Goal: Check status: Check status

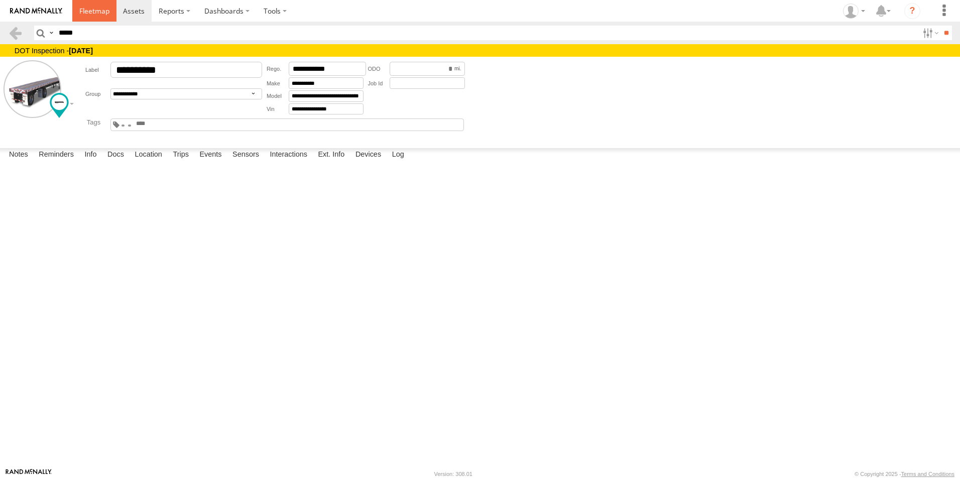
click at [100, 10] on span at bounding box center [94, 11] width 30 height 10
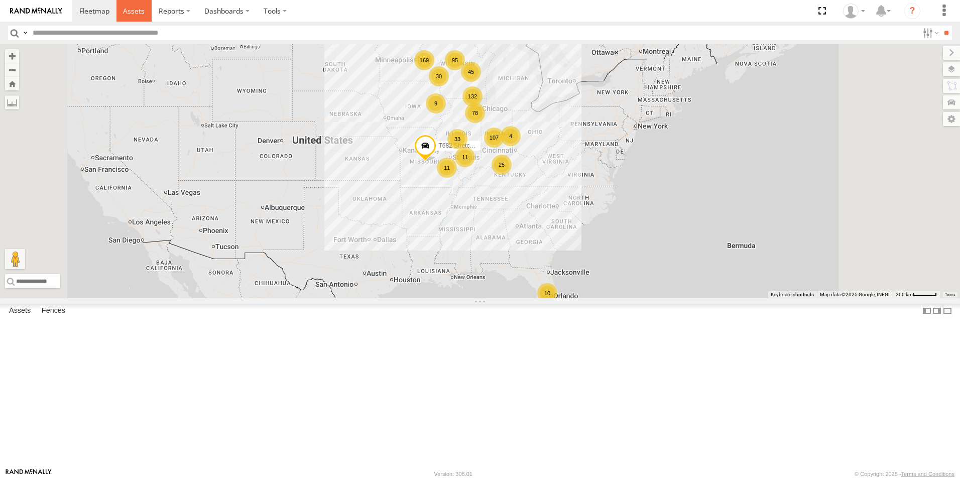
click at [136, 10] on span at bounding box center [134, 11] width 22 height 10
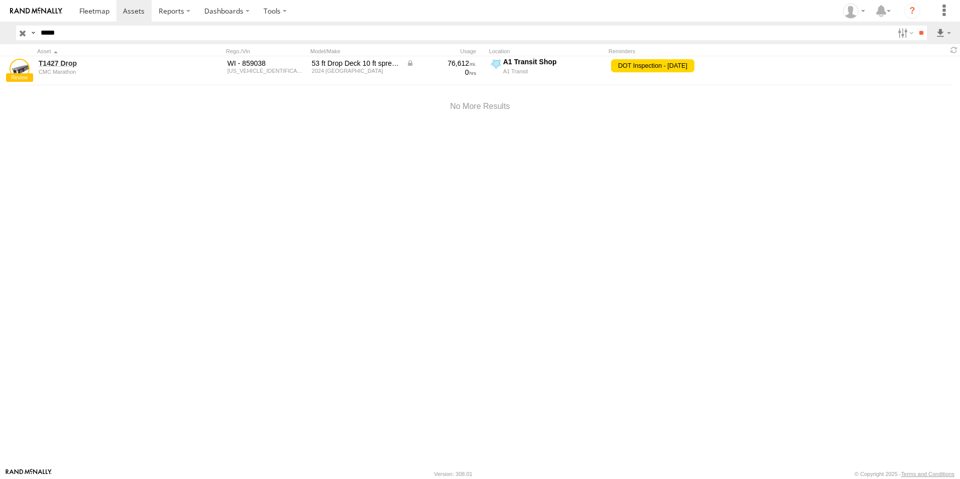
drag, startPoint x: 64, startPoint y: 34, endPoint x: 32, endPoint y: 38, distance: 31.9
click at [32, 38] on div "Search Query Asset ID Asset Label Registration Manufacturer Model VIN Job ID De…" at bounding box center [465, 33] width 899 height 15
click at [915, 26] on input "**" at bounding box center [921, 33] width 12 height 15
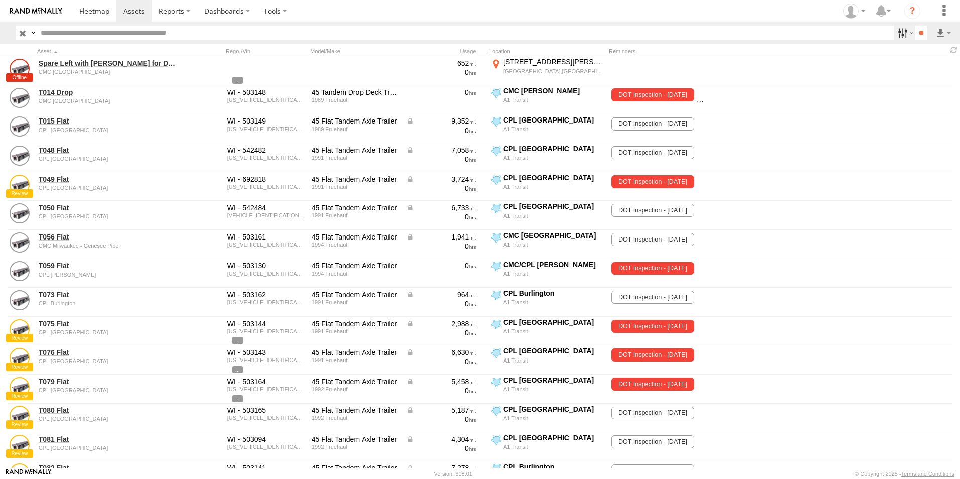
click at [906, 35] on label at bounding box center [905, 33] width 22 height 15
click at [0, 0] on span "CMC/CPL [PERSON_NAME]" at bounding box center [0, 0] width 0 height 0
click at [920, 30] on input "**" at bounding box center [921, 33] width 12 height 15
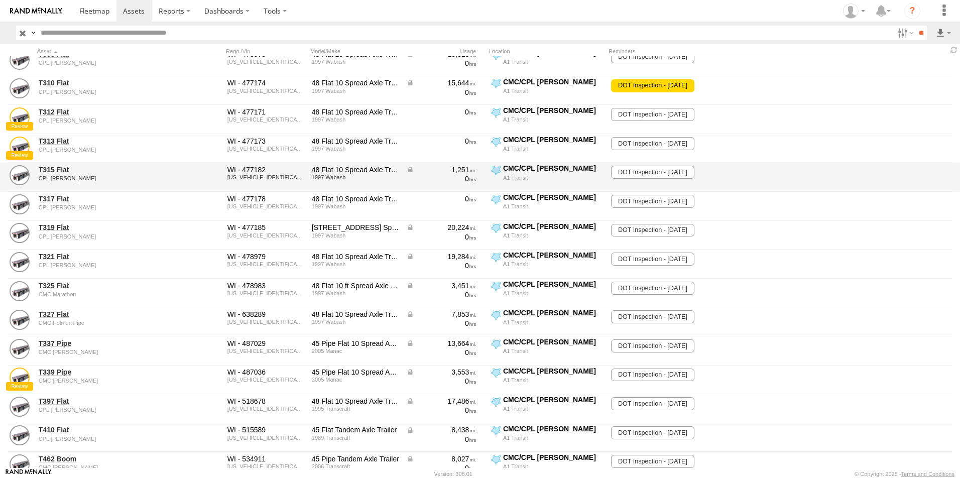
scroll to position [2410, 0]
click at [52, 171] on link "T315 Flat" at bounding box center [108, 169] width 138 height 9
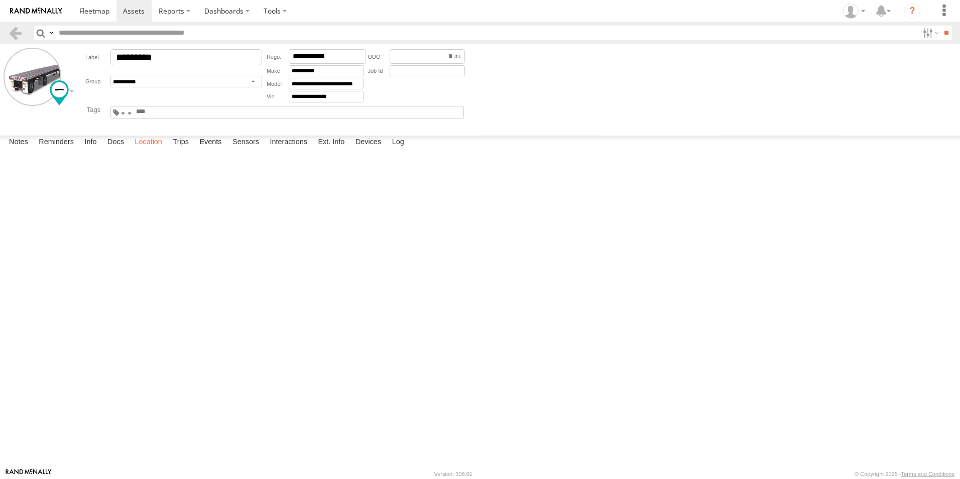
click at [147, 150] on label "Location" at bounding box center [149, 143] width 38 height 14
click at [0, 0] on label at bounding box center [0, 0] width 0 height 0
click at [0, 0] on span "Basemaps" at bounding box center [0, 0] width 0 height 0
click at [0, 0] on span "Satellite + Roadmap" at bounding box center [0, 0] width 0 height 0
drag, startPoint x: 461, startPoint y: 182, endPoint x: 473, endPoint y: 347, distance: 165.1
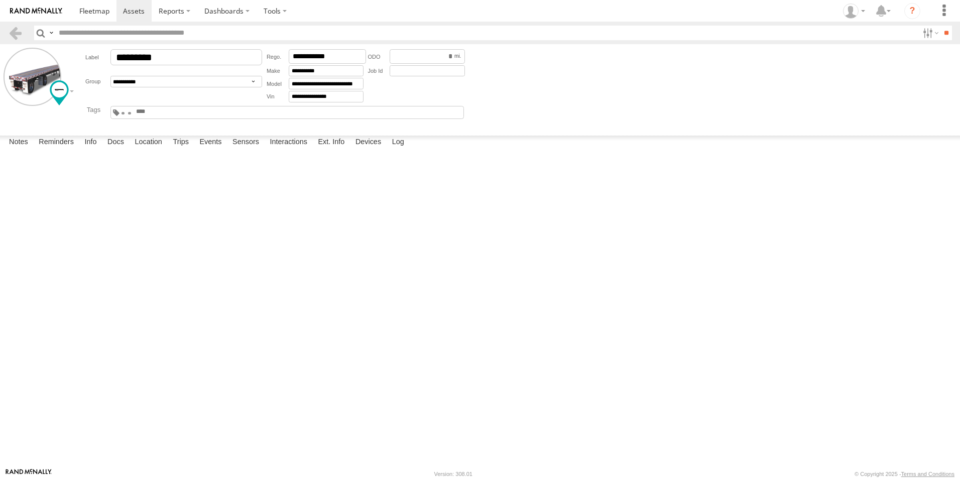
click at [0, 0] on div "T315 Flat" at bounding box center [0, 0] width 0 height 0
click at [104, 14] on span at bounding box center [94, 11] width 30 height 10
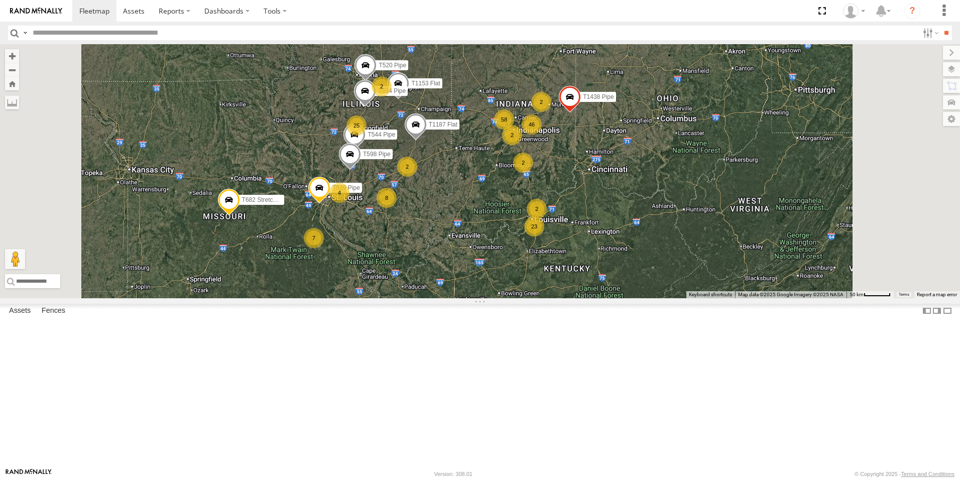
drag, startPoint x: 588, startPoint y: 190, endPoint x: 598, endPoint y: 252, distance: 62.6
click at [598, 252] on div "T682 Stretch Flat 58 23 69 8 25 7 4 46 T1153 Flat T520 Pipe T544 Pipe T1438 Pip…" at bounding box center [480, 171] width 960 height 254
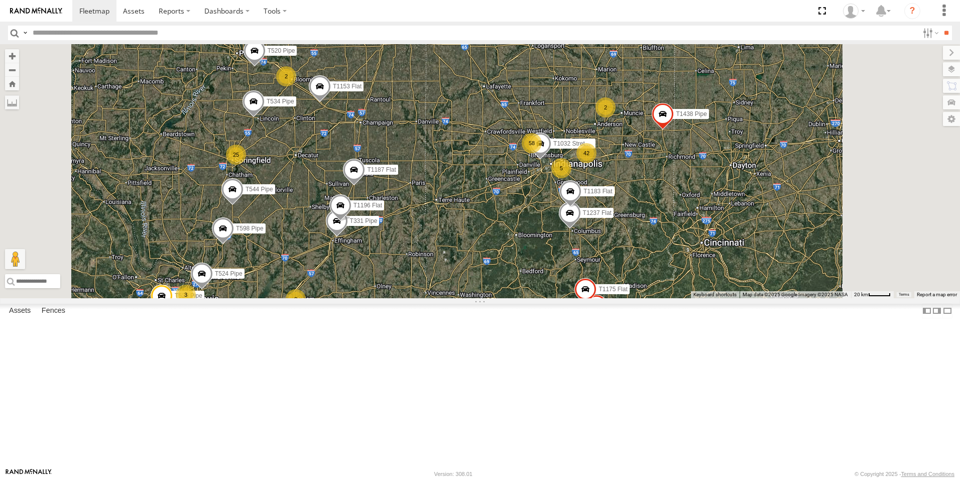
drag, startPoint x: 631, startPoint y: 214, endPoint x: 625, endPoint y: 297, distance: 83.0
click at [625, 297] on div "T682 Stretch Flat T1153 Flat T520 Pipe T544 Pipe T1438 Pipe T598 Pipe T1187 Fla…" at bounding box center [480, 171] width 960 height 254
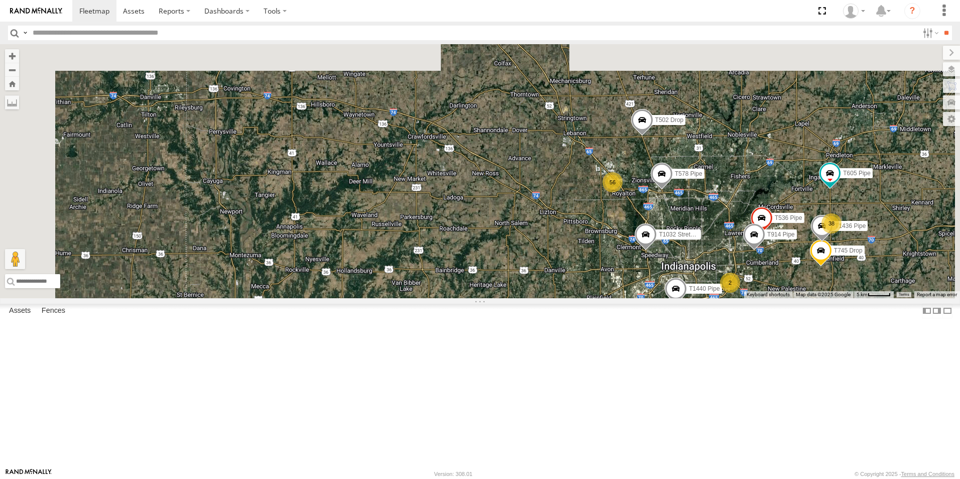
drag, startPoint x: 684, startPoint y: 154, endPoint x: 673, endPoint y: 370, distance: 216.2
click at [673, 298] on div "T682 Stretch Flat T1153 Flat T520 Pipe T544 Pipe T1438 Pipe T598 Pipe T1187 Fla…" at bounding box center [480, 171] width 960 height 254
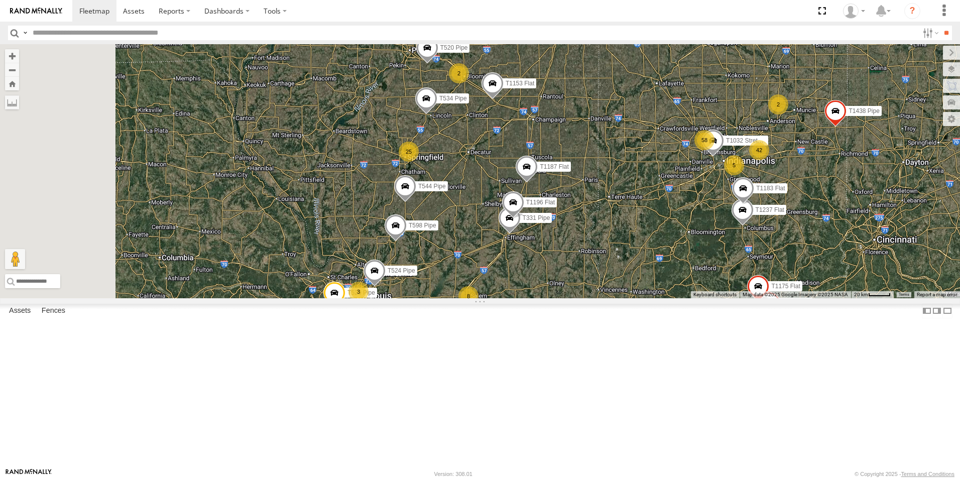
drag, startPoint x: 680, startPoint y: 349, endPoint x: 755, endPoint y: 401, distance: 91.0
click at [755, 298] on div "T682 Stretch Flat T1153 Flat T520 Pipe T544 Pipe T1438 Pipe T598 Pipe T1187 Fla…" at bounding box center [480, 171] width 960 height 254
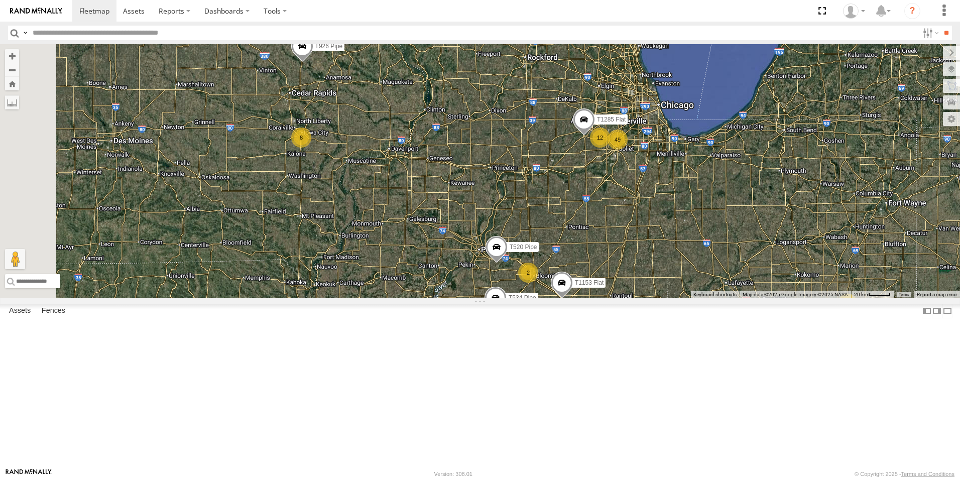
drag, startPoint x: 463, startPoint y: 152, endPoint x: 528, endPoint y: 355, distance: 212.8
click at [528, 298] on div "T682 Stretch Flat T1153 Flat T520 Pipe T544 Pipe T1438 Pipe T598 Pipe T1187 Fla…" at bounding box center [480, 171] width 960 height 254
